Goal: Task Accomplishment & Management: Manage account settings

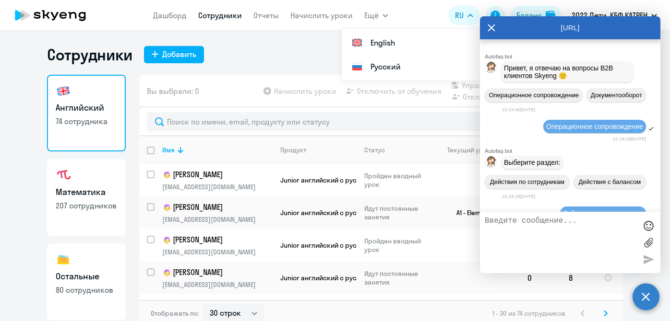
select select "30"
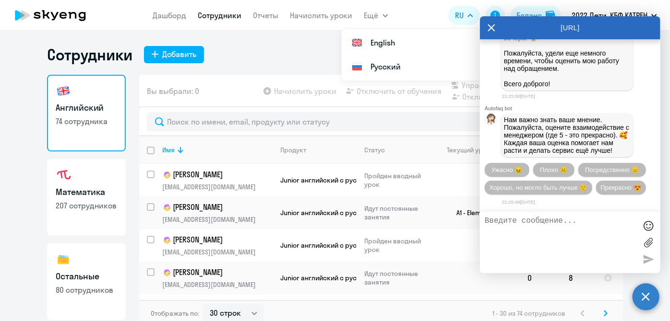
scroll to position [130123, 0]
click at [596, 184] on button "Прекрасно 😍" at bounding box center [621, 188] width 50 height 14
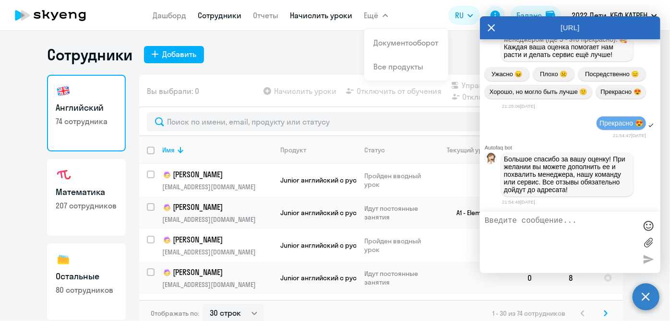
scroll to position [130221, 0]
click at [212, 14] on link "Сотрудники" at bounding box center [220, 16] width 44 height 10
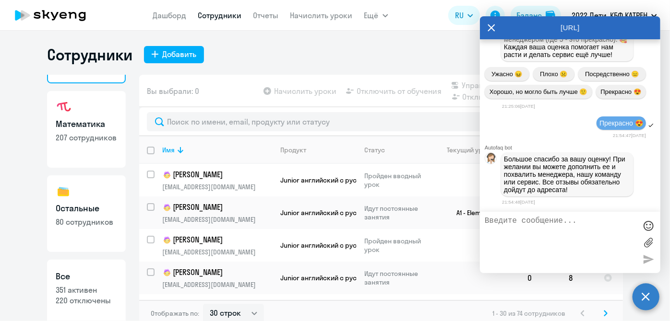
scroll to position [83, 0]
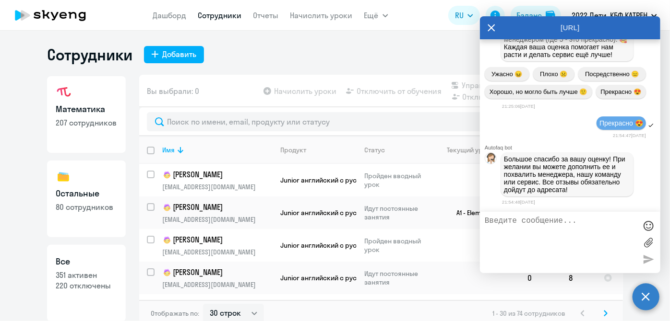
click at [75, 258] on h3 "Все" at bounding box center [86, 262] width 61 height 12
select select "30"
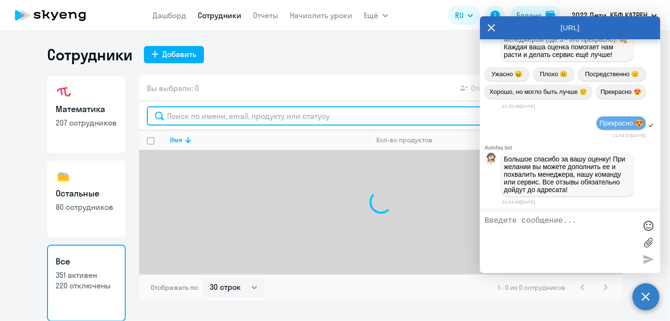
click at [231, 119] on input "text" at bounding box center [381, 115] width 468 height 19
type input "e"
type input "[PERSON_NAME]"
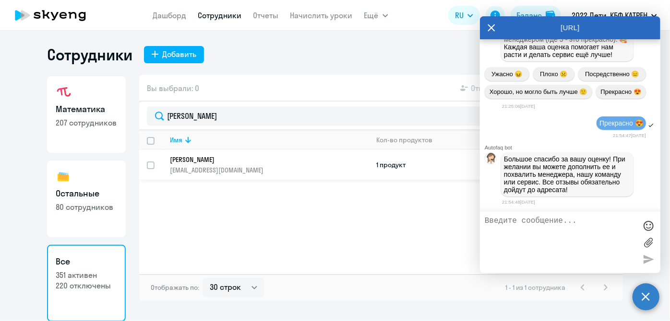
click at [490, 29] on icon at bounding box center [491, 27] width 7 height 7
click at [644, 299] on circle at bounding box center [645, 296] width 27 height 27
click at [216, 163] on p "[PERSON_NAME]" at bounding box center [262, 159] width 185 height 9
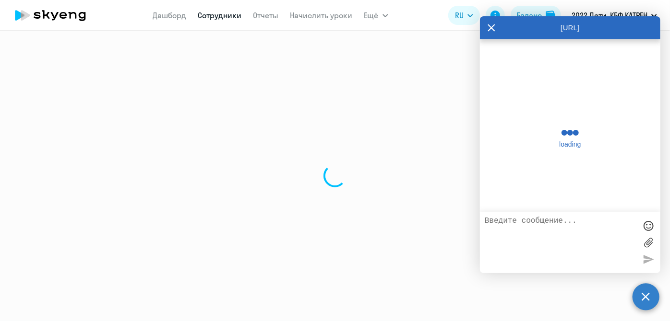
select select "others"
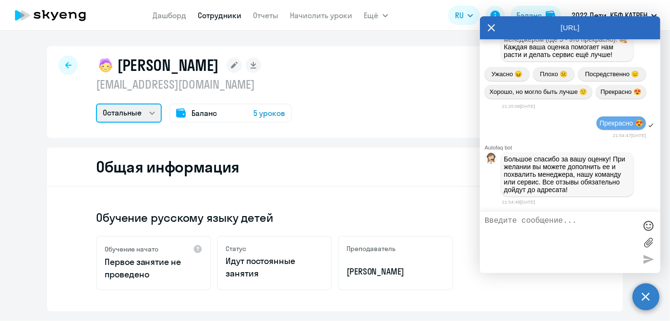
click at [150, 118] on select "Остальные" at bounding box center [129, 113] width 66 height 19
click at [494, 28] on icon at bounding box center [491, 27] width 8 height 23
click at [271, 17] on link "Отчеты" at bounding box center [265, 16] width 25 height 10
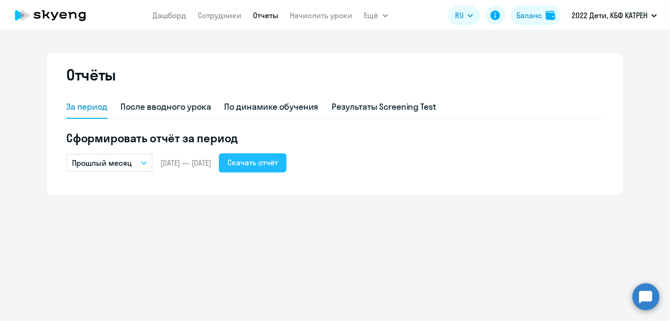
click at [271, 168] on div "Скачать отчёт" at bounding box center [252, 163] width 50 height 12
click at [274, 164] on div "Скачать отчёт" at bounding box center [252, 163] width 50 height 12
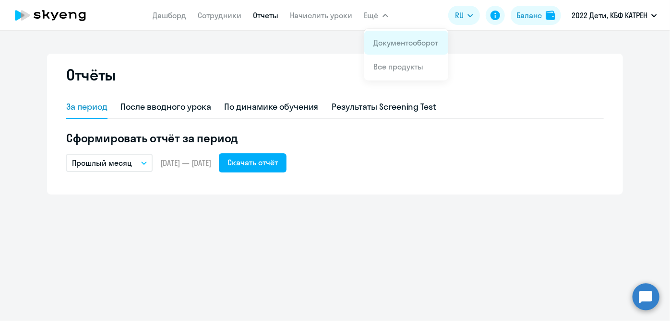
click at [379, 35] on li "Документооборот" at bounding box center [406, 43] width 84 height 24
click at [368, 17] on span "Ещё" at bounding box center [371, 16] width 14 height 12
click at [381, 13] on button "Ещё" at bounding box center [376, 15] width 24 height 19
click at [382, 14] on icon "button" at bounding box center [385, 15] width 6 height 3
click at [388, 38] on link "Документооборот" at bounding box center [406, 43] width 65 height 10
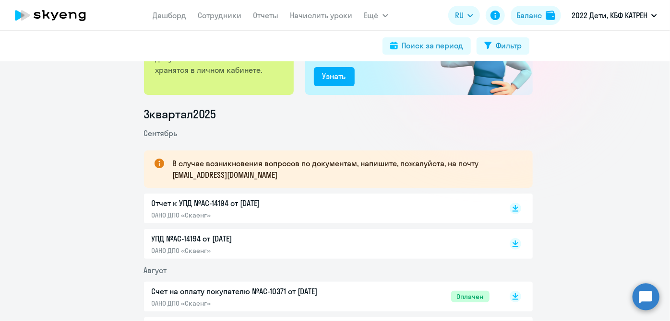
scroll to position [130, 0]
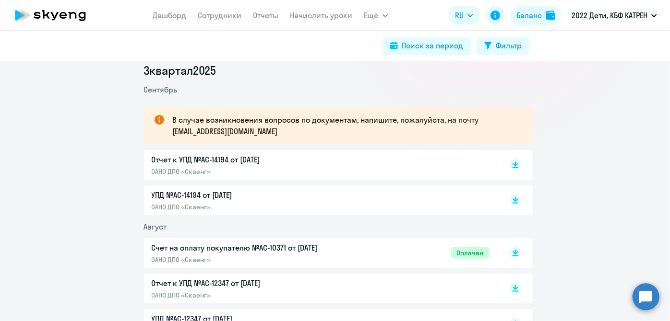
click at [213, 164] on p "Отчет к УПД №AC-14194 от [DATE]" at bounding box center [252, 160] width 201 height 12
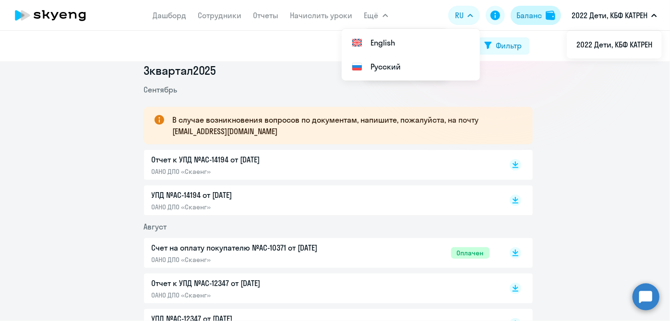
click at [515, 12] on div "Баланс" at bounding box center [527, 16] width 26 height 12
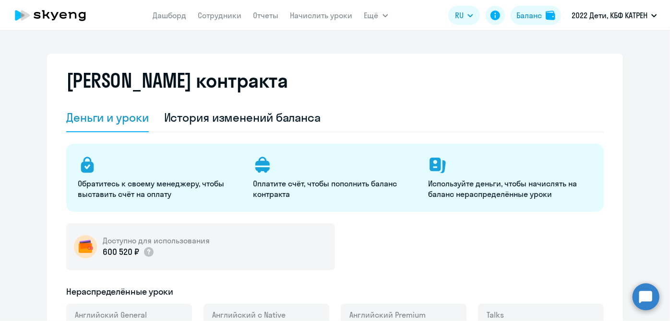
select select "english_adult_not_native_speaker"
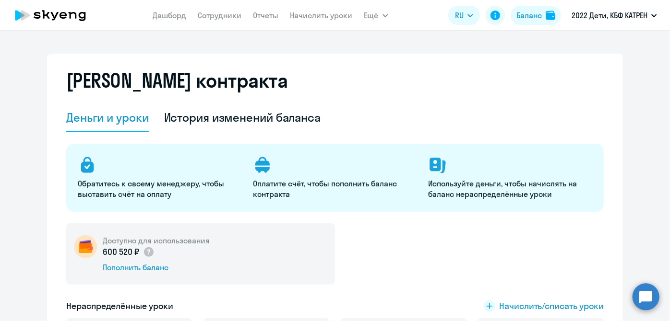
click at [646, 297] on circle at bounding box center [645, 296] width 27 height 27
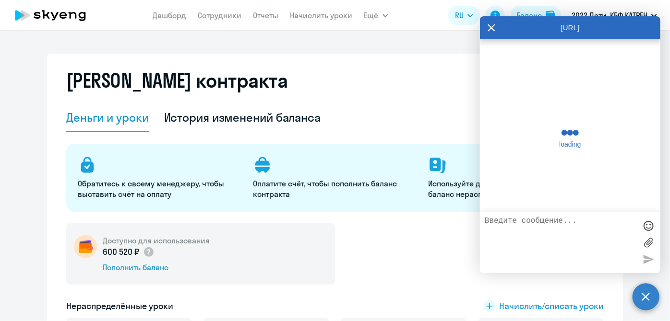
click at [546, 240] on textarea at bounding box center [560, 243] width 152 height 52
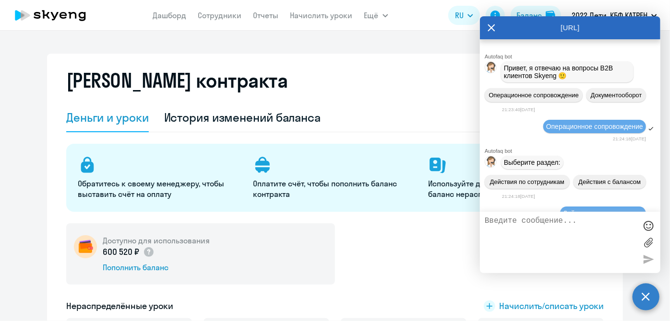
scroll to position [130313, 0]
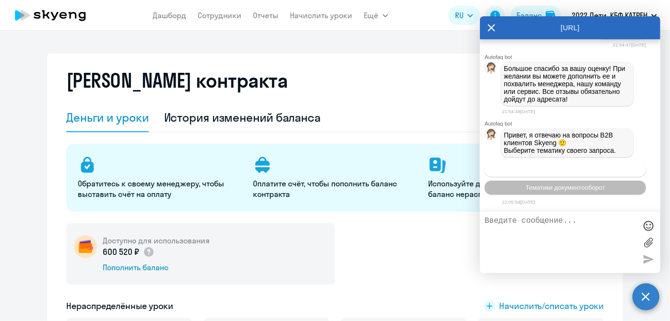
click at [566, 166] on button "Операционное сопровождение" at bounding box center [564, 170] width 161 height 14
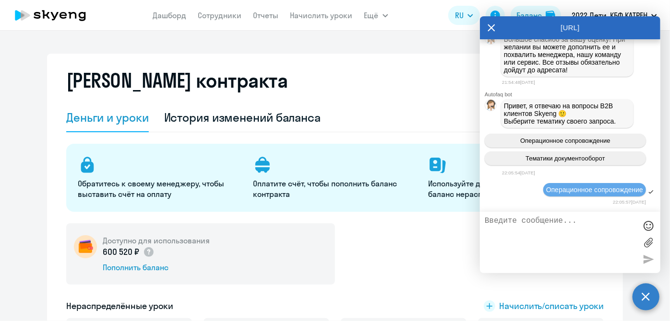
scroll to position [130342, 0]
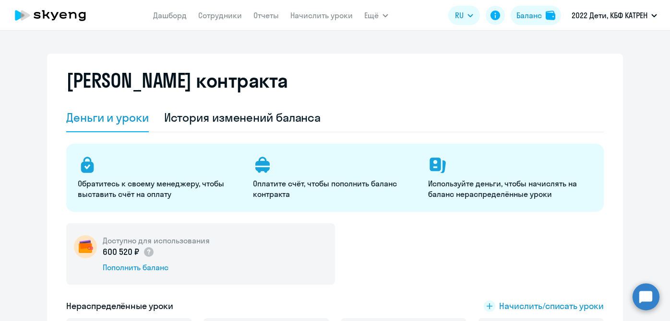
select select "english_adult_not_native_speaker"
click at [646, 303] on circle at bounding box center [645, 296] width 27 height 27
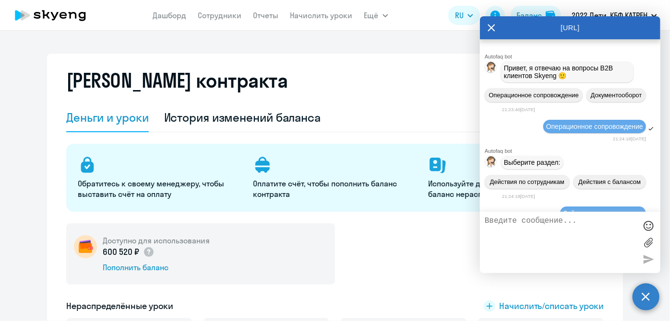
scroll to position [130342, 0]
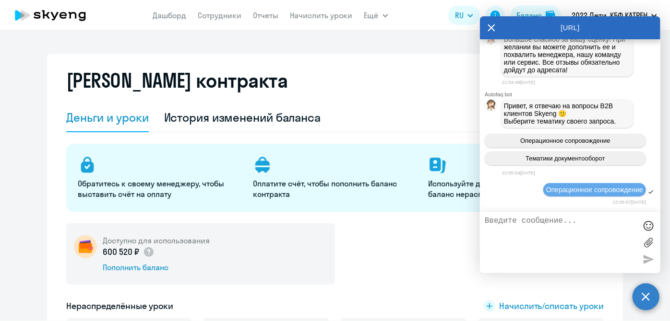
click at [645, 303] on circle at bounding box center [645, 296] width 27 height 27
click at [646, 301] on circle at bounding box center [645, 296] width 27 height 27
click at [647, 298] on circle at bounding box center [645, 296] width 27 height 27
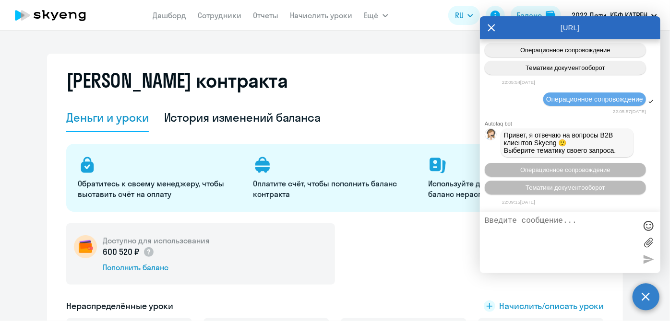
scroll to position [130435, 0]
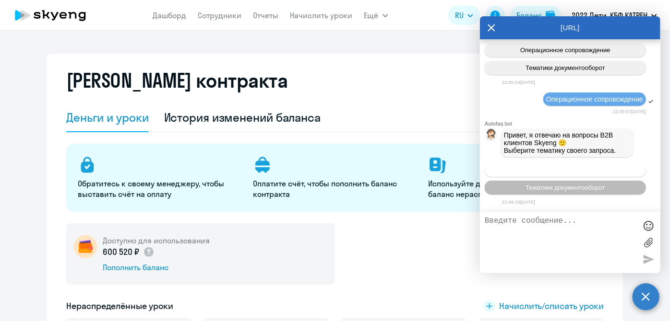
click at [536, 170] on span "Операционное сопровождение" at bounding box center [565, 169] width 90 height 7
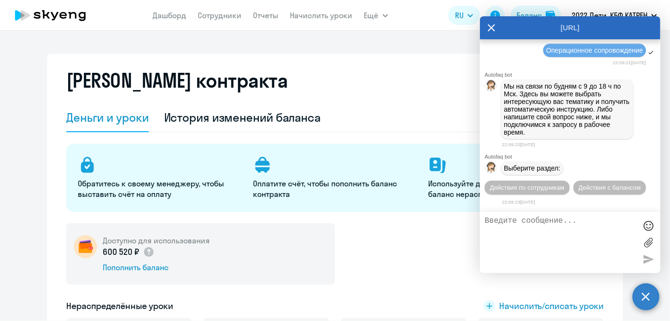
scroll to position [130604, 0]
click at [532, 191] on span "Действия по сотрудникам" at bounding box center [527, 187] width 74 height 7
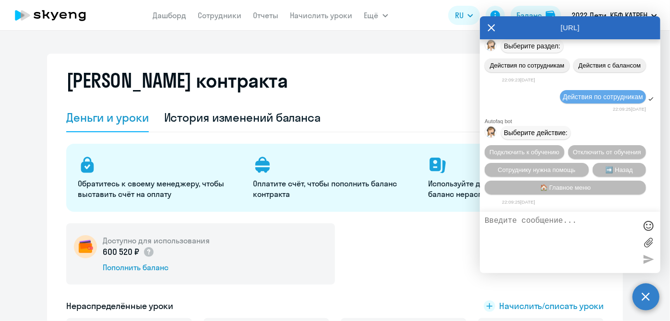
scroll to position [130746, 0]
click at [532, 167] on span "Сотруднику нужна помощь" at bounding box center [536, 169] width 78 height 7
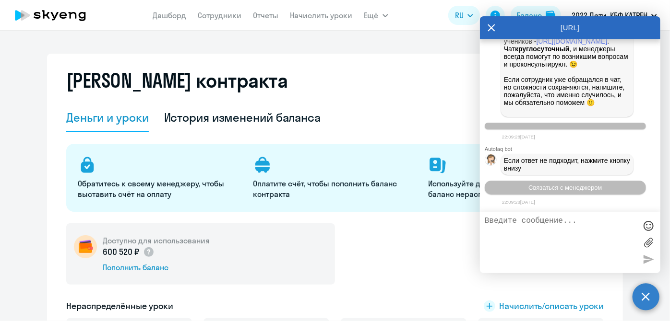
scroll to position [131079, 0]
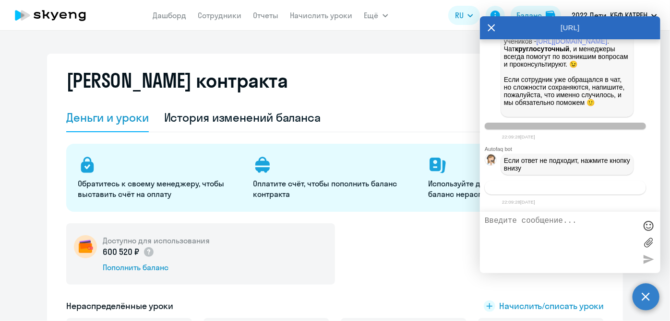
click at [558, 188] on span "Связаться с менеджером" at bounding box center [564, 187] width 73 height 7
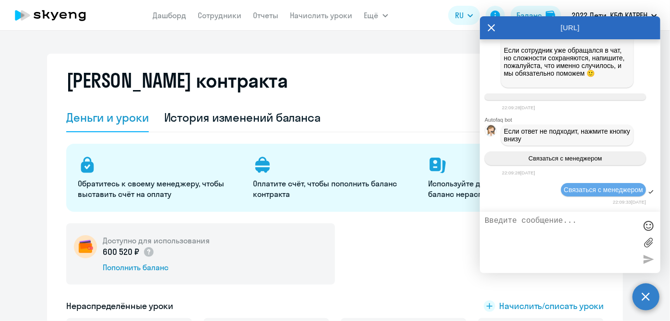
scroll to position [131107, 0]
click at [558, 228] on textarea at bounding box center [560, 243] width 152 height 52
paste textarea "24621432 Рыжая Нонна Александровна"
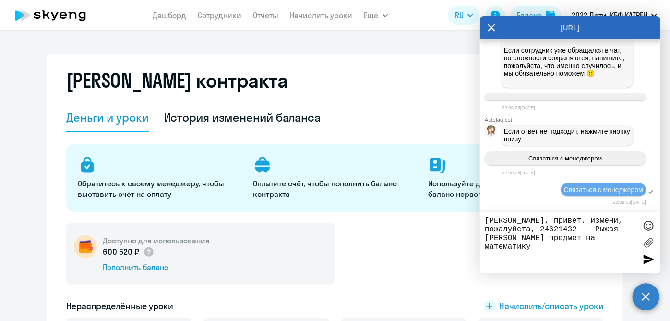
type textarea "Таня, привет. измени, пожалуйста, 24621432 Рыжая Нонна Александровна предмет на…"
click at [647, 260] on div at bounding box center [648, 259] width 14 height 14
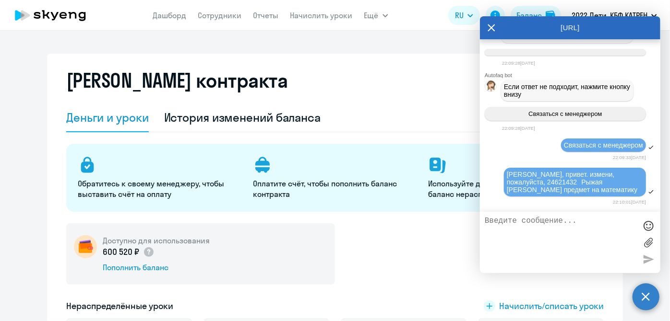
scroll to position [131152, 0]
